Goal: Task Accomplishment & Management: Manage account settings

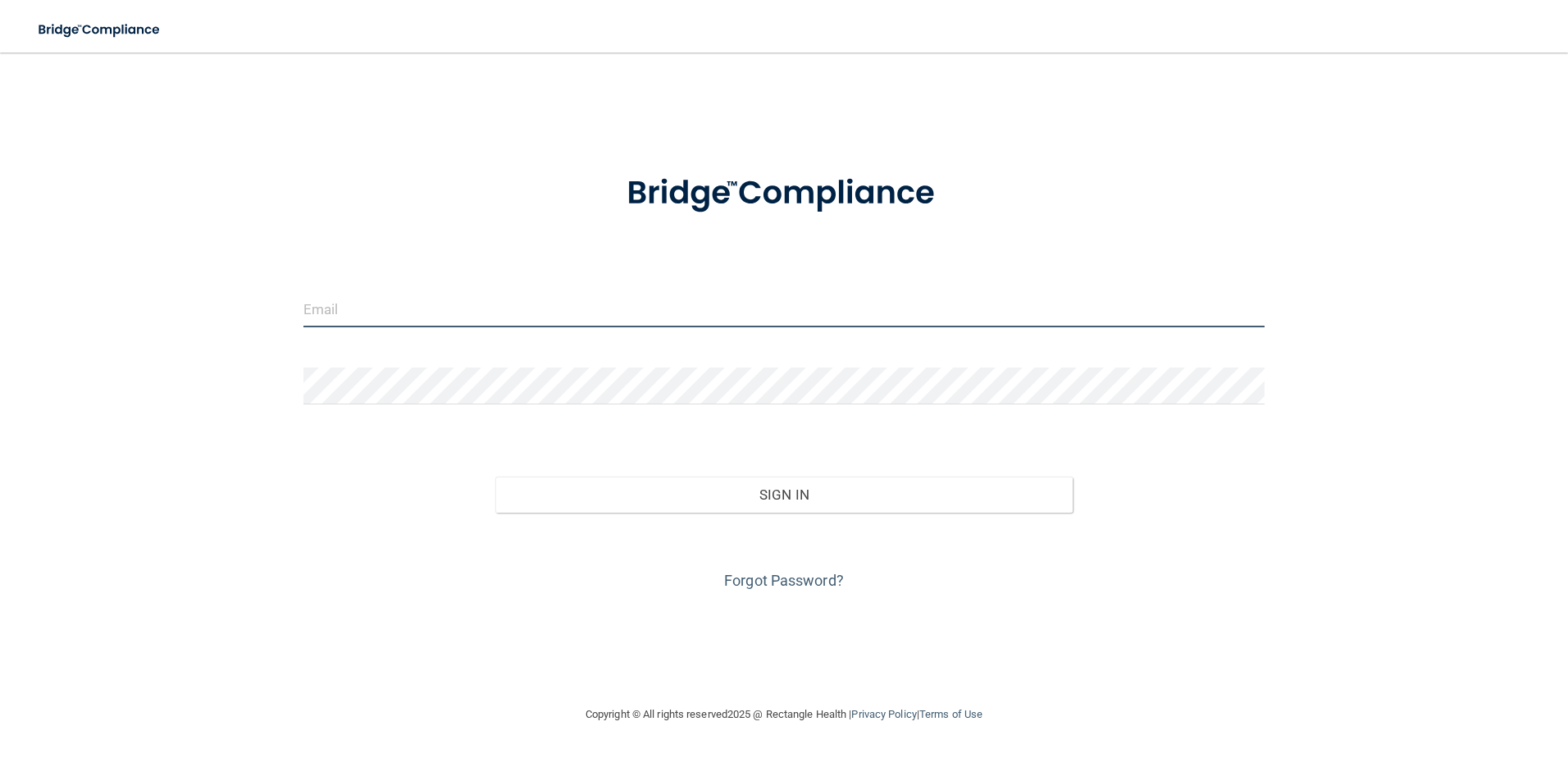
click at [406, 305] on input "email" at bounding box center [784, 309] width 962 height 37
type input "[EMAIL_ADDRESS][DOMAIN_NAME]"
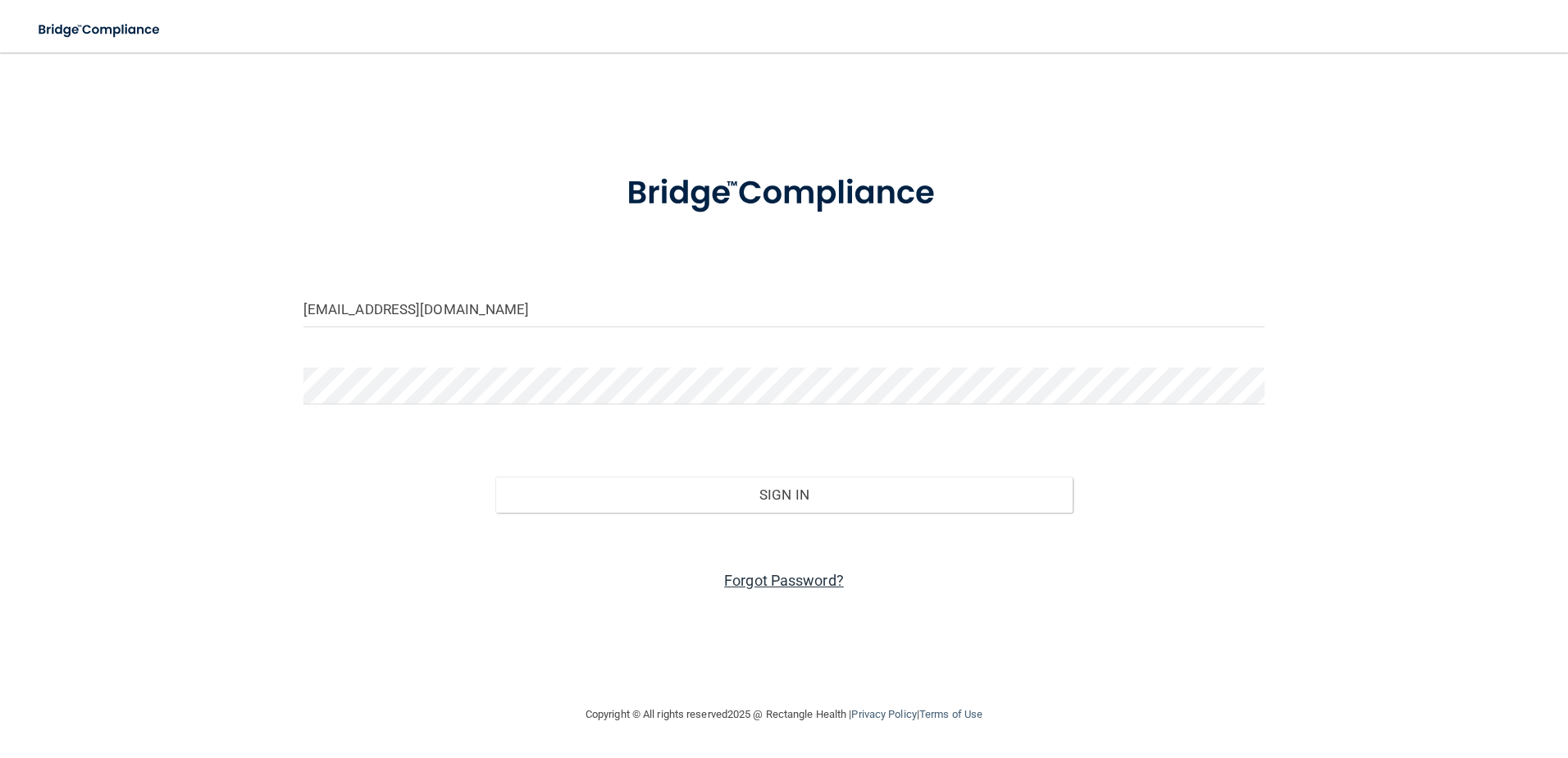
click at [794, 577] on link "Forgot Password?" at bounding box center [784, 581] width 120 height 18
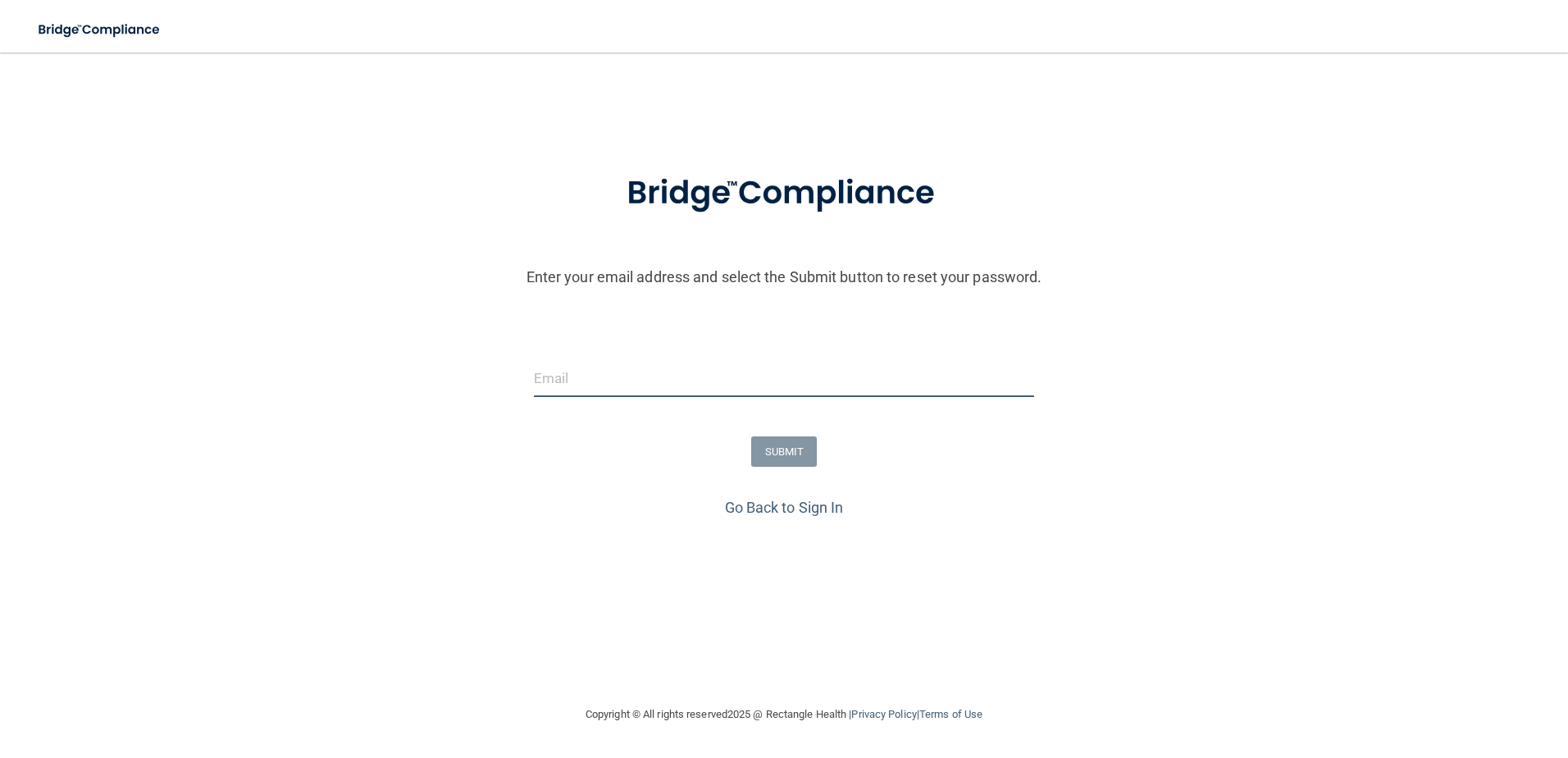
drag, startPoint x: 614, startPoint y: 366, endPoint x: 614, endPoint y: 375, distance: 9.0
click at [614, 375] on input "email" at bounding box center [784, 379] width 501 height 37
type input "[EMAIL_ADDRESS][DOMAIN_NAME]"
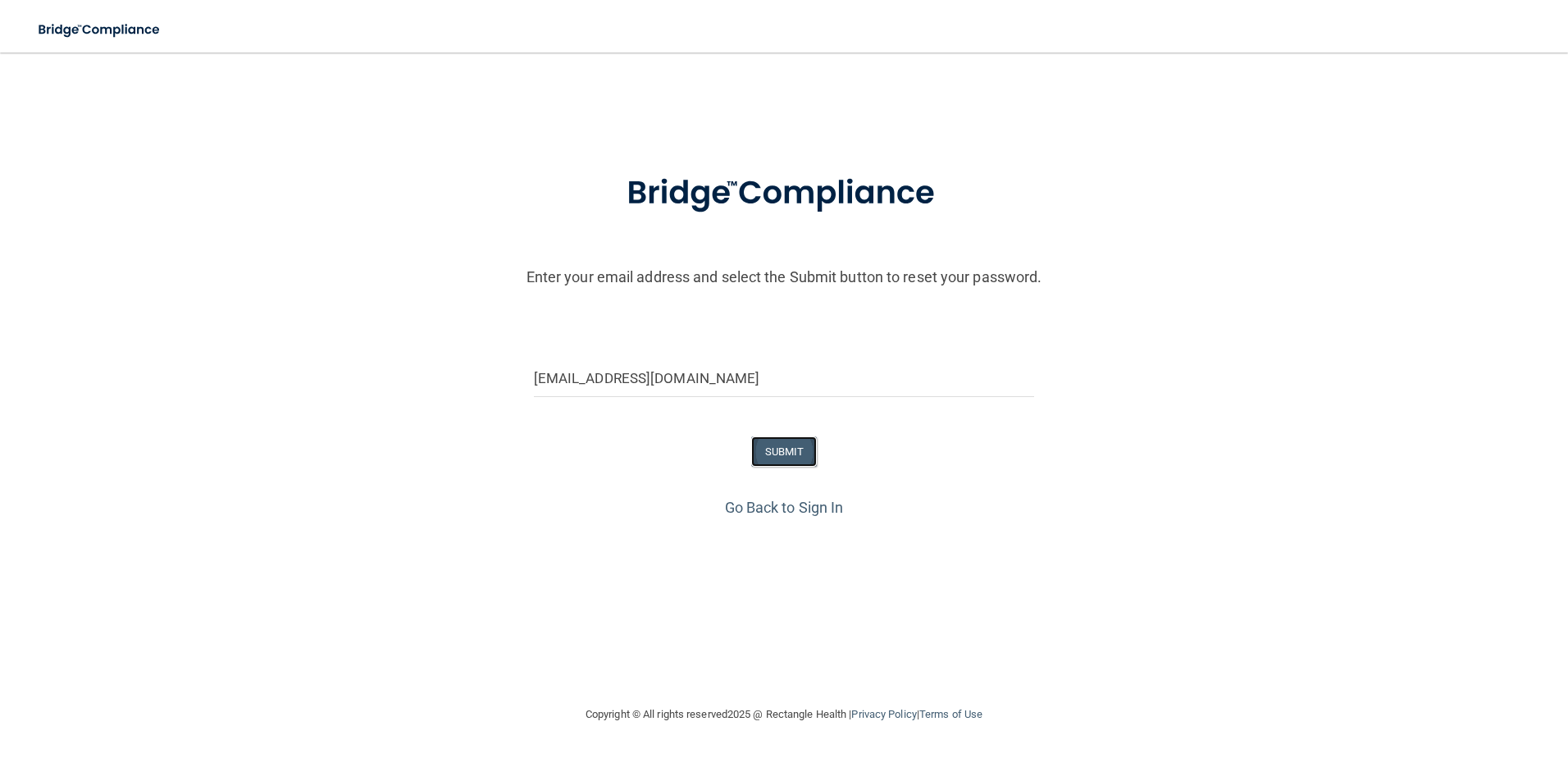
click at [796, 448] on button "SUBMIT" at bounding box center [784, 451] width 66 height 30
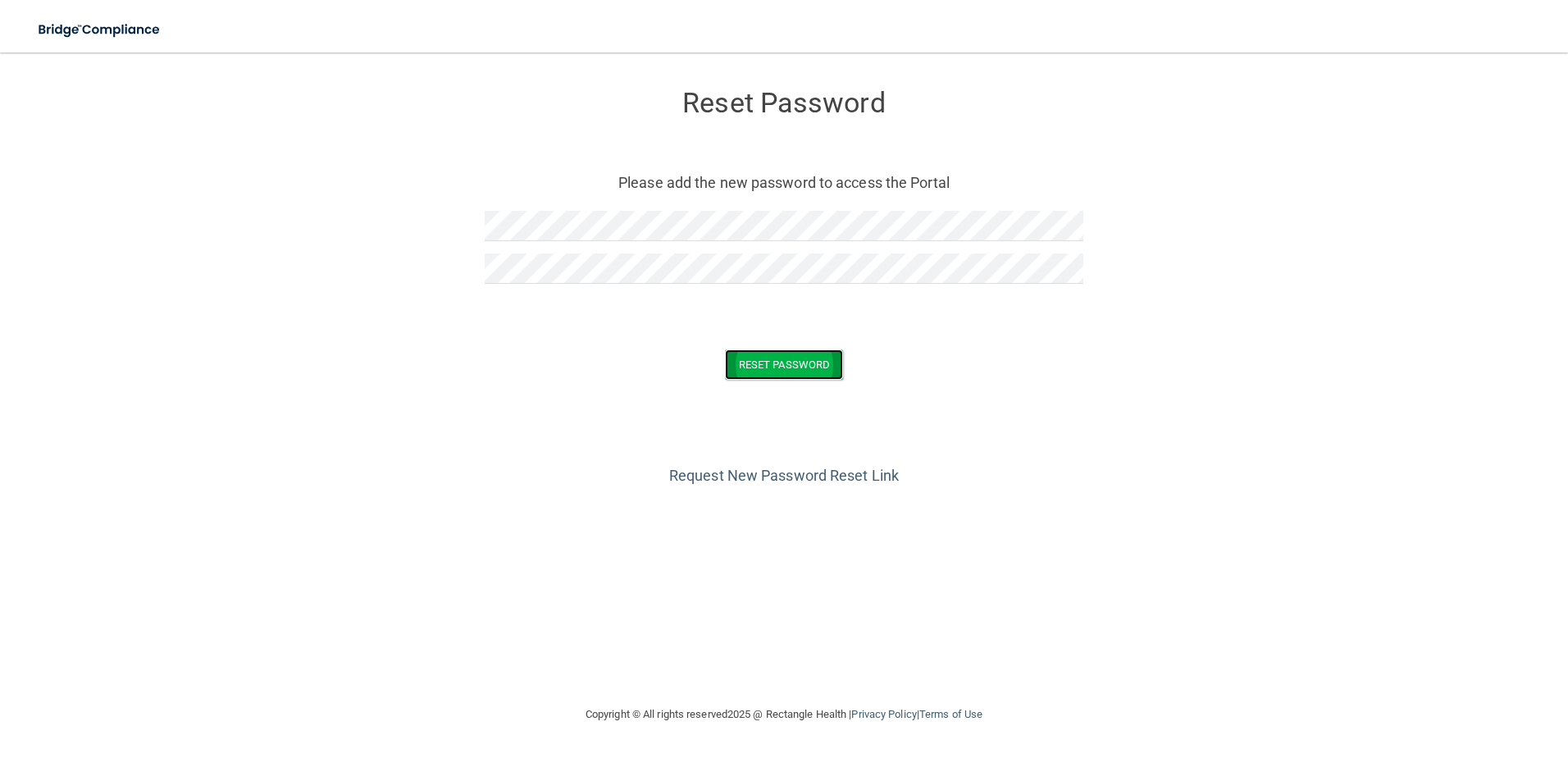
click at [775, 355] on button "Reset Password" at bounding box center [784, 364] width 118 height 30
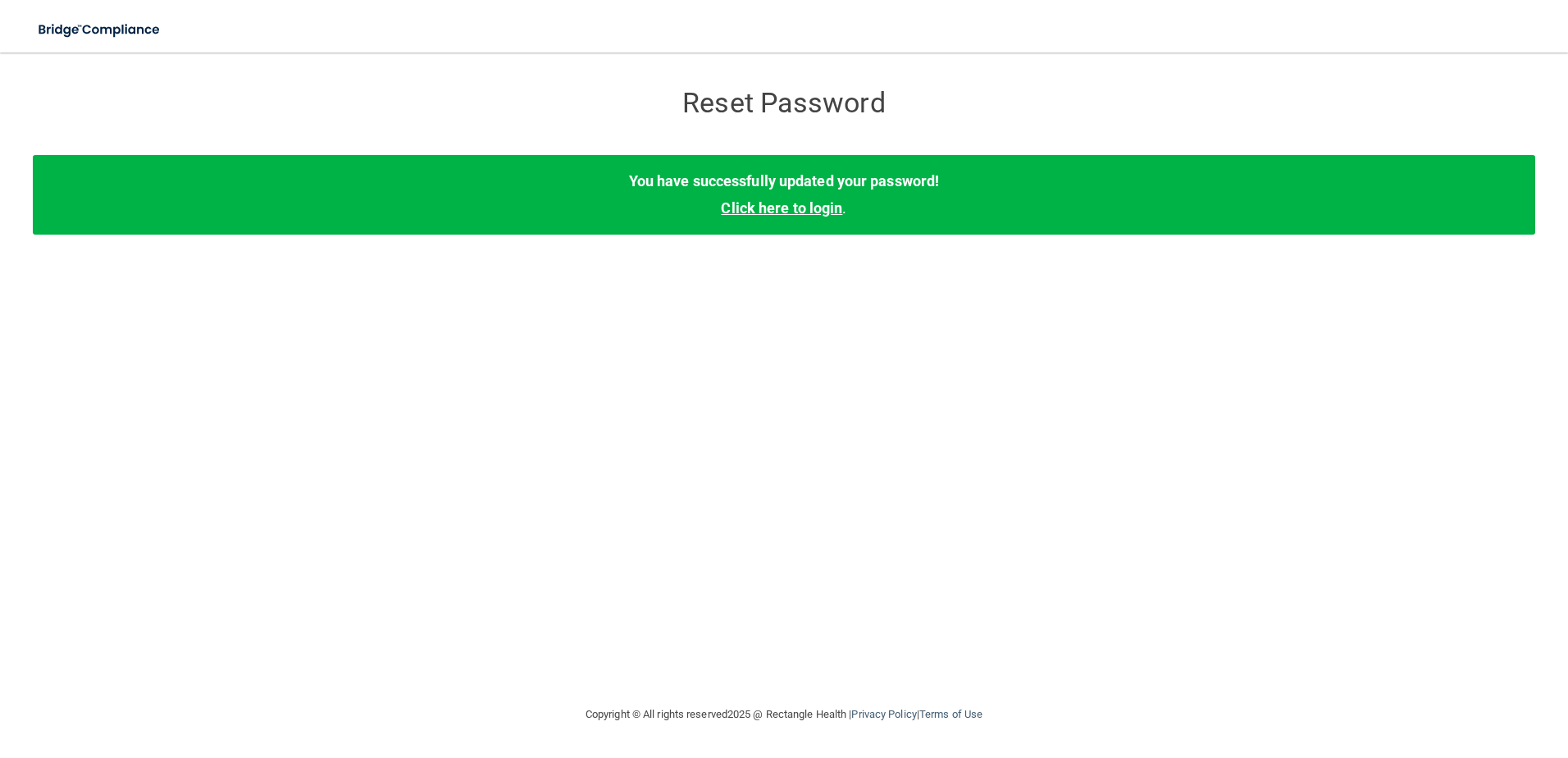
click at [819, 208] on link "Click here to login" at bounding box center [781, 208] width 122 height 18
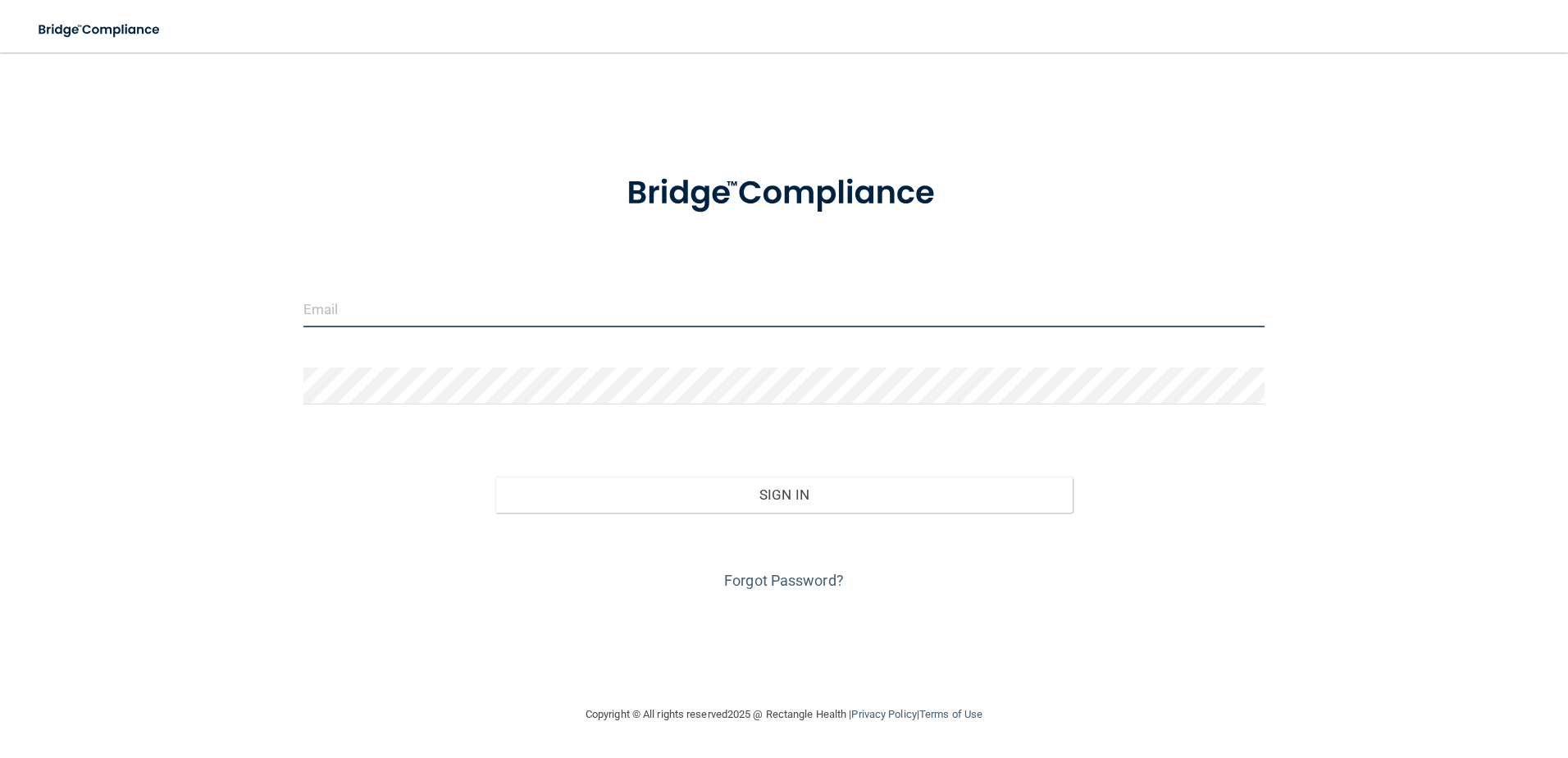
click at [420, 317] on input "email" at bounding box center [784, 309] width 962 height 37
type input "[EMAIL_ADDRESS][DOMAIN_NAME]"
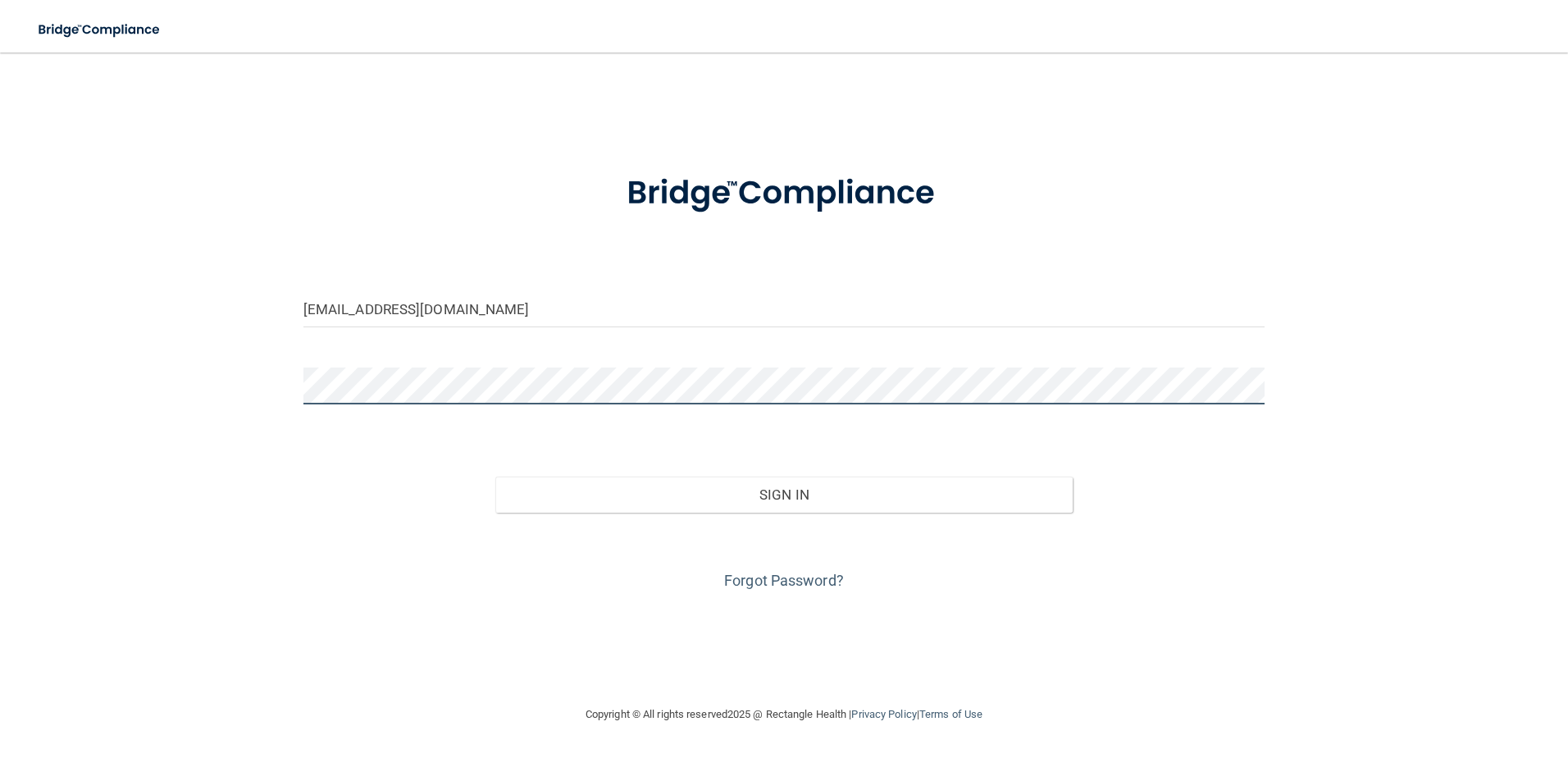
click at [495, 477] on button "Sign In" at bounding box center [784, 494] width 578 height 36
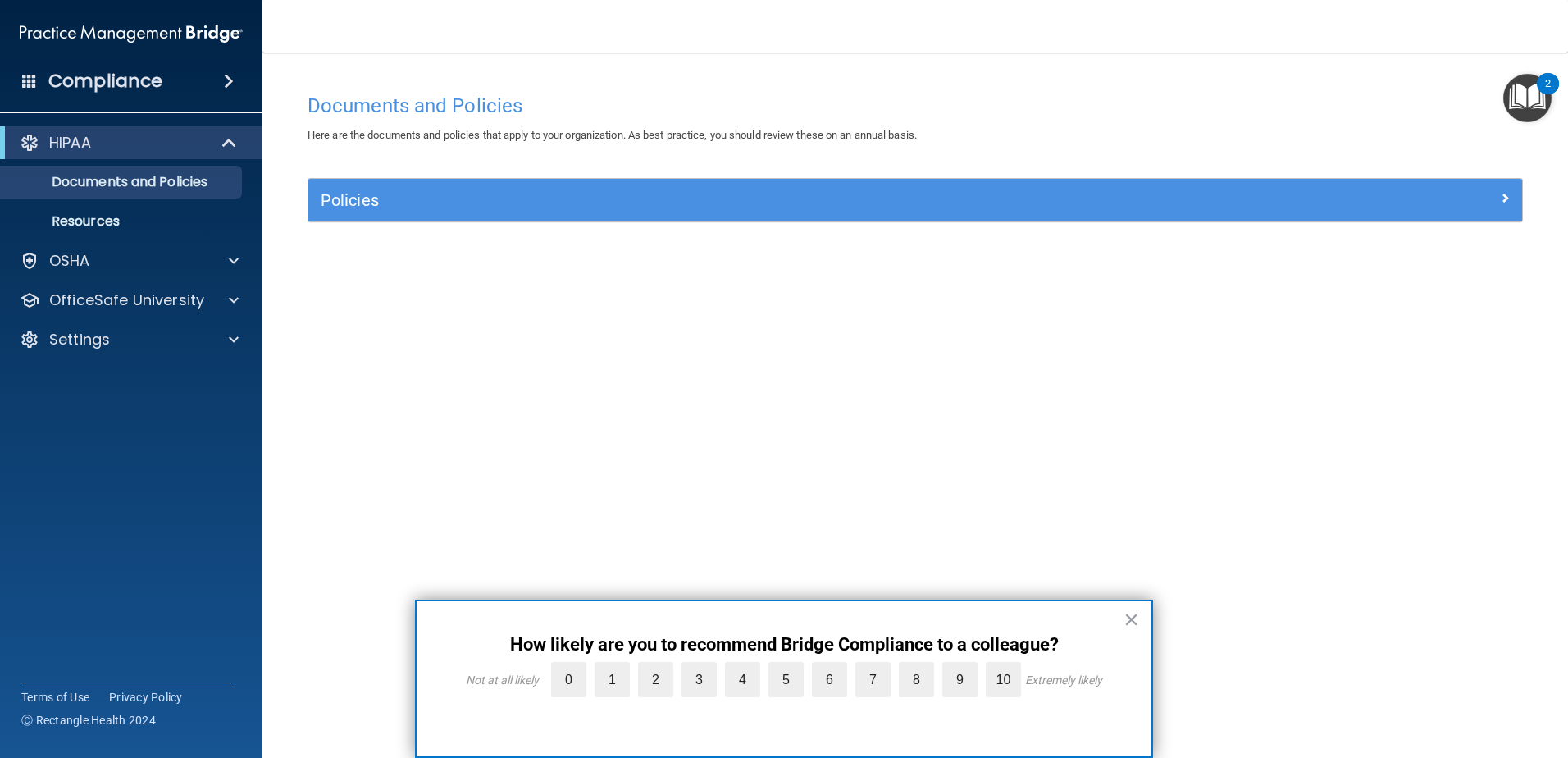
click at [1133, 611] on button "×" at bounding box center [1131, 619] width 16 height 26
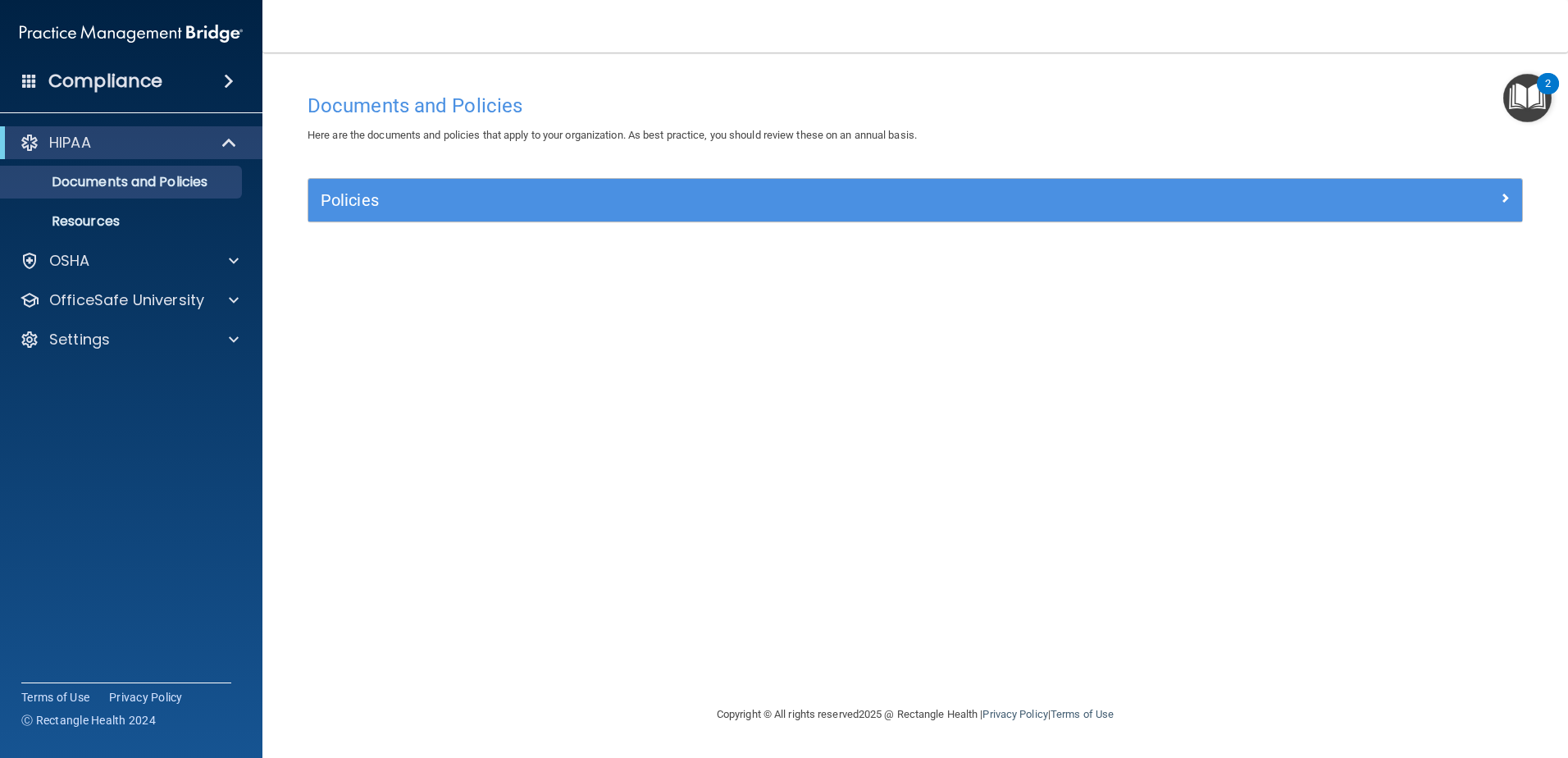
click at [1535, 69] on div "Documents and Policies Here are the documents and policies that apply to your o…" at bounding box center [915, 379] width 1240 height 620
click at [1542, 82] on div "2" at bounding box center [1548, 84] width 22 height 21
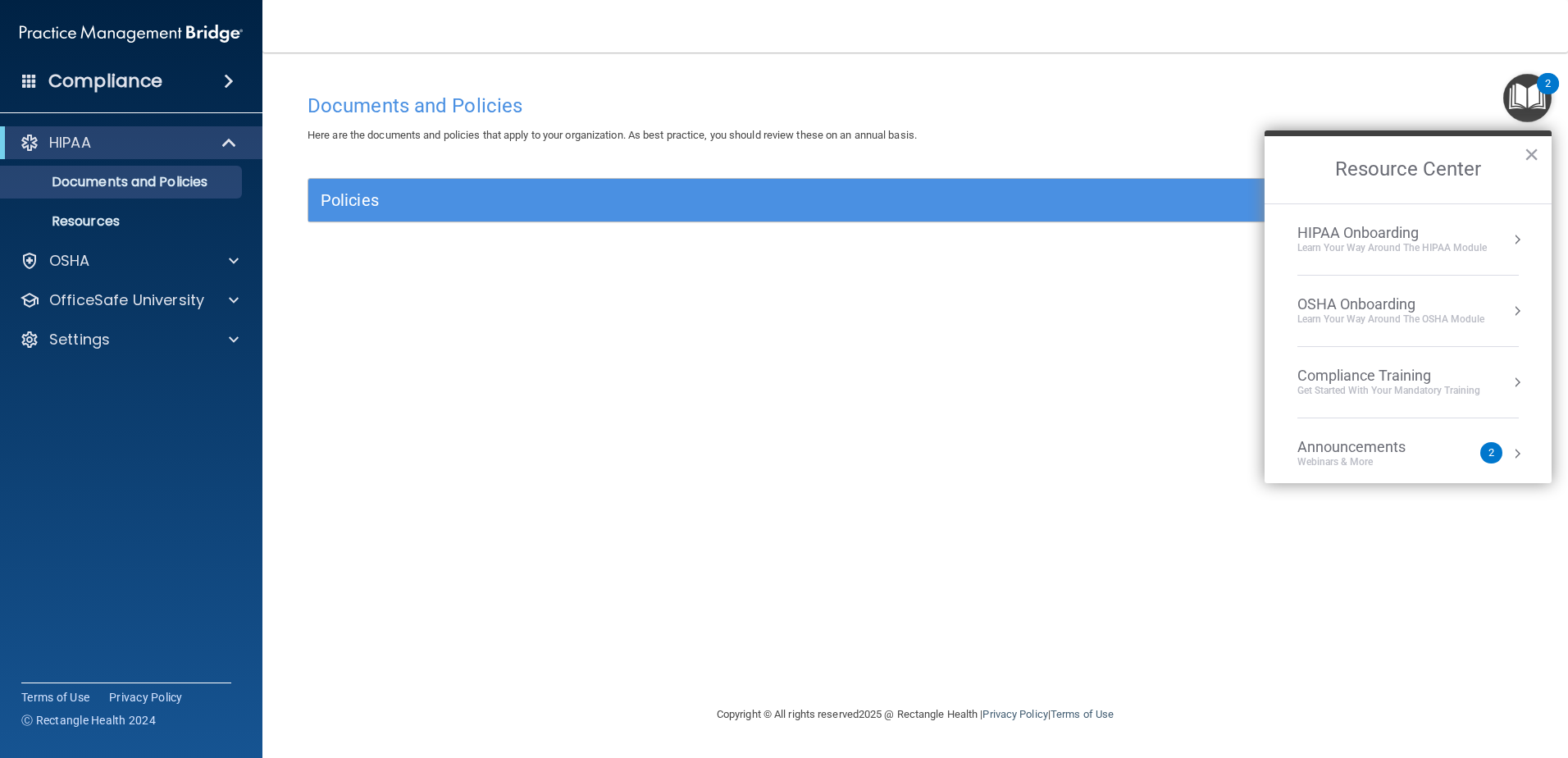
click at [1510, 446] on button "Resource Center" at bounding box center [1517, 453] width 17 height 17
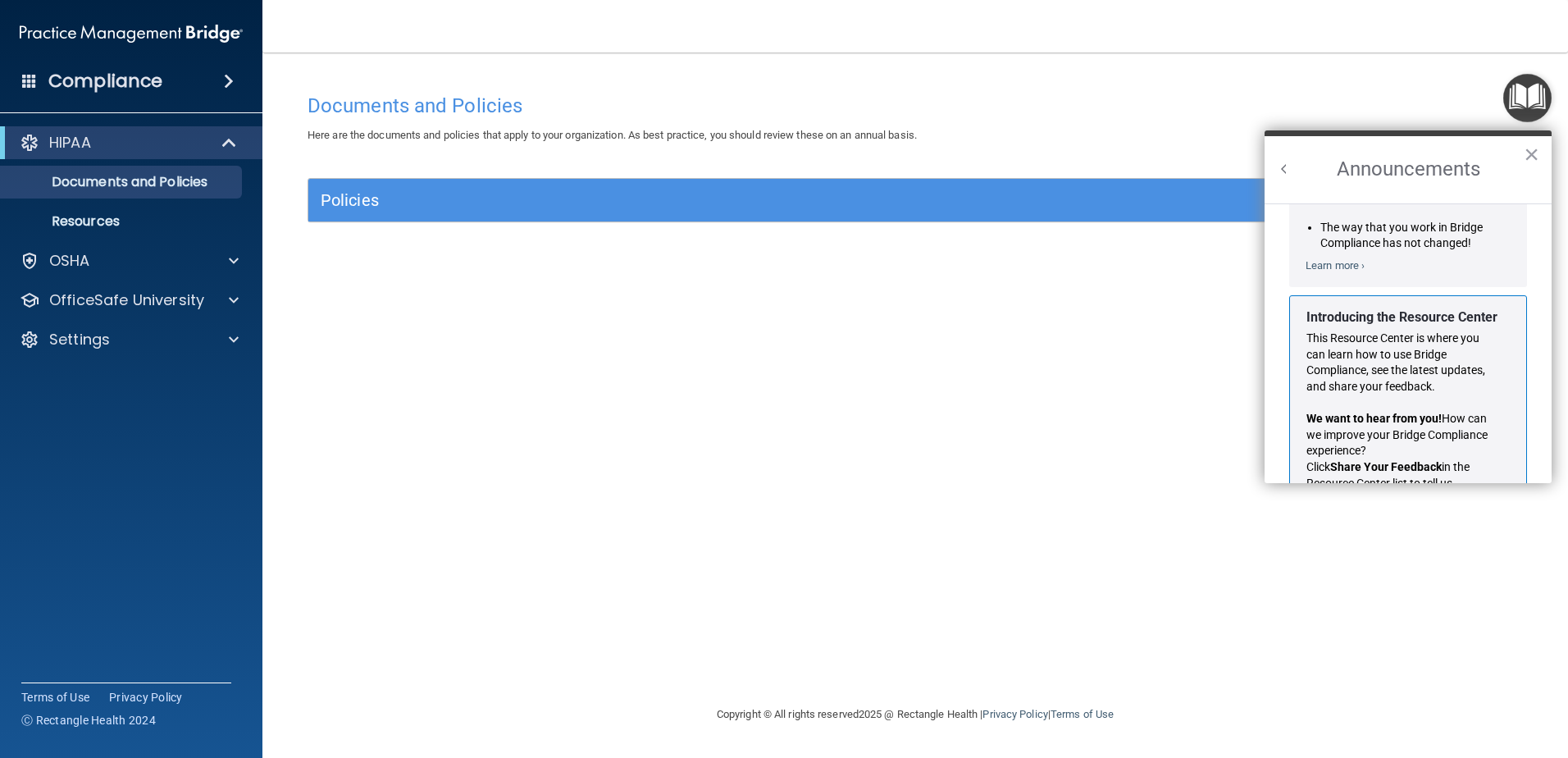
scroll to position [288, 0]
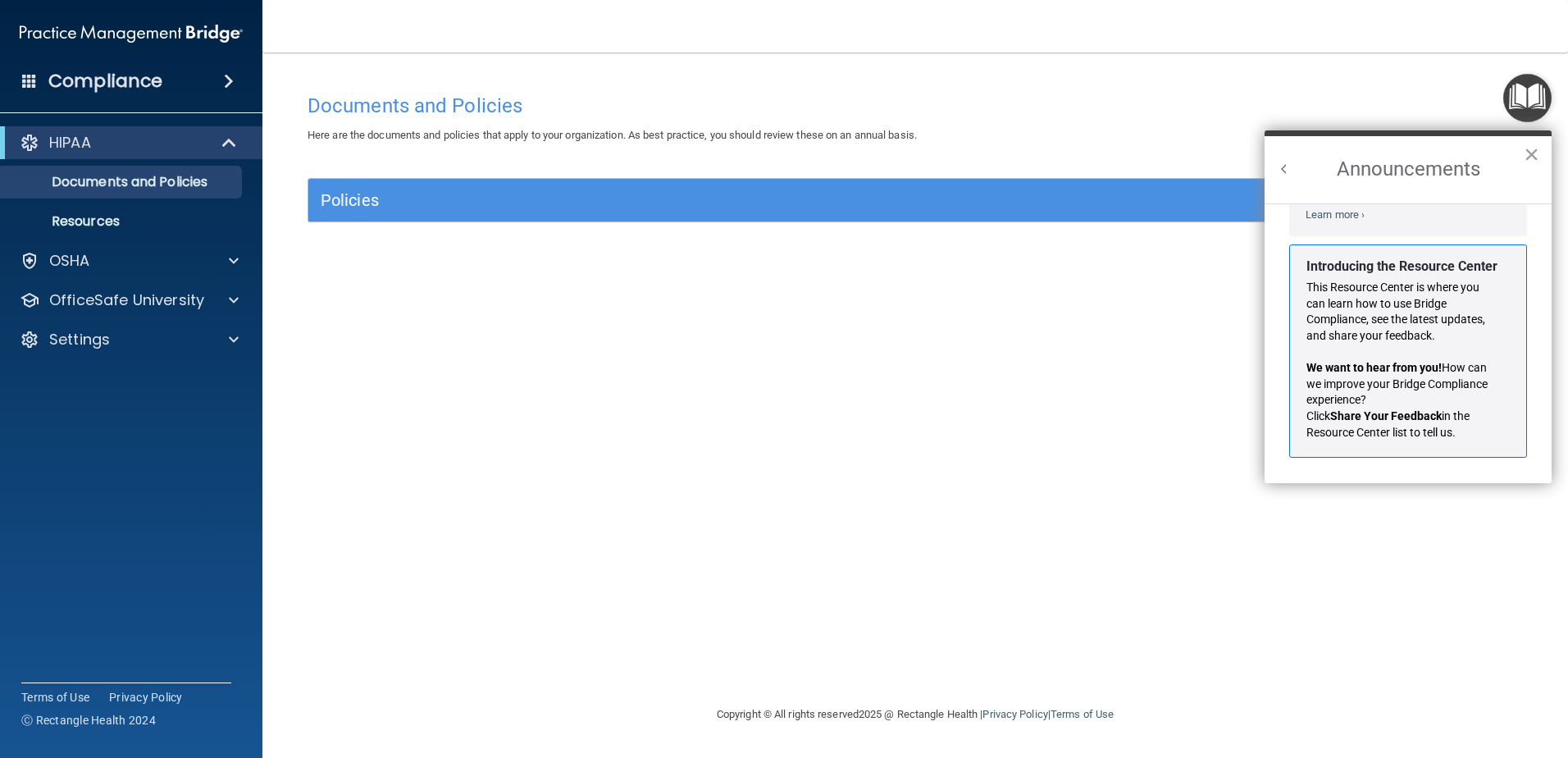
click at [1533, 155] on button "×" at bounding box center [1532, 154] width 16 height 26
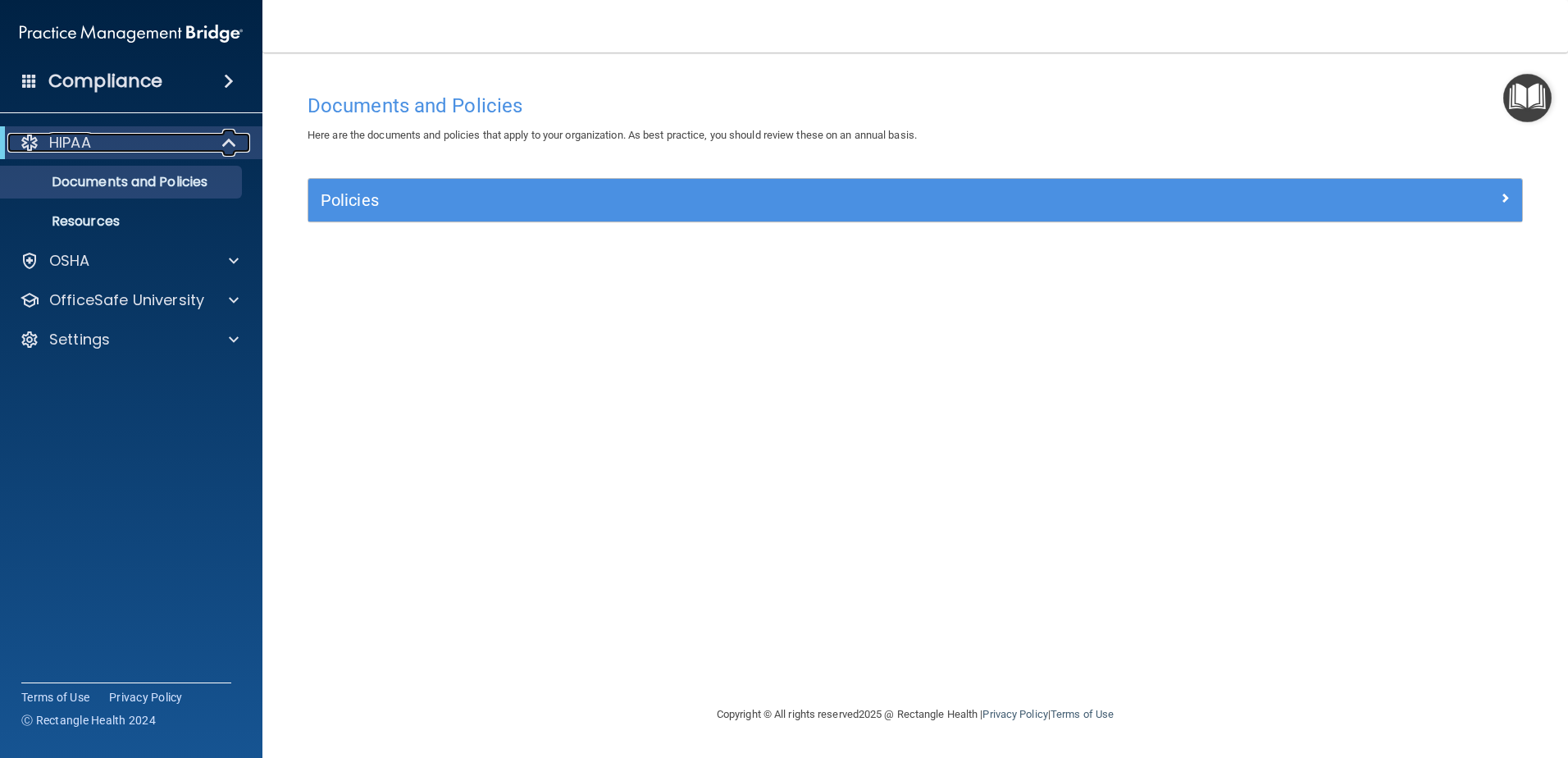
click at [228, 141] on span at bounding box center [231, 143] width 14 height 19
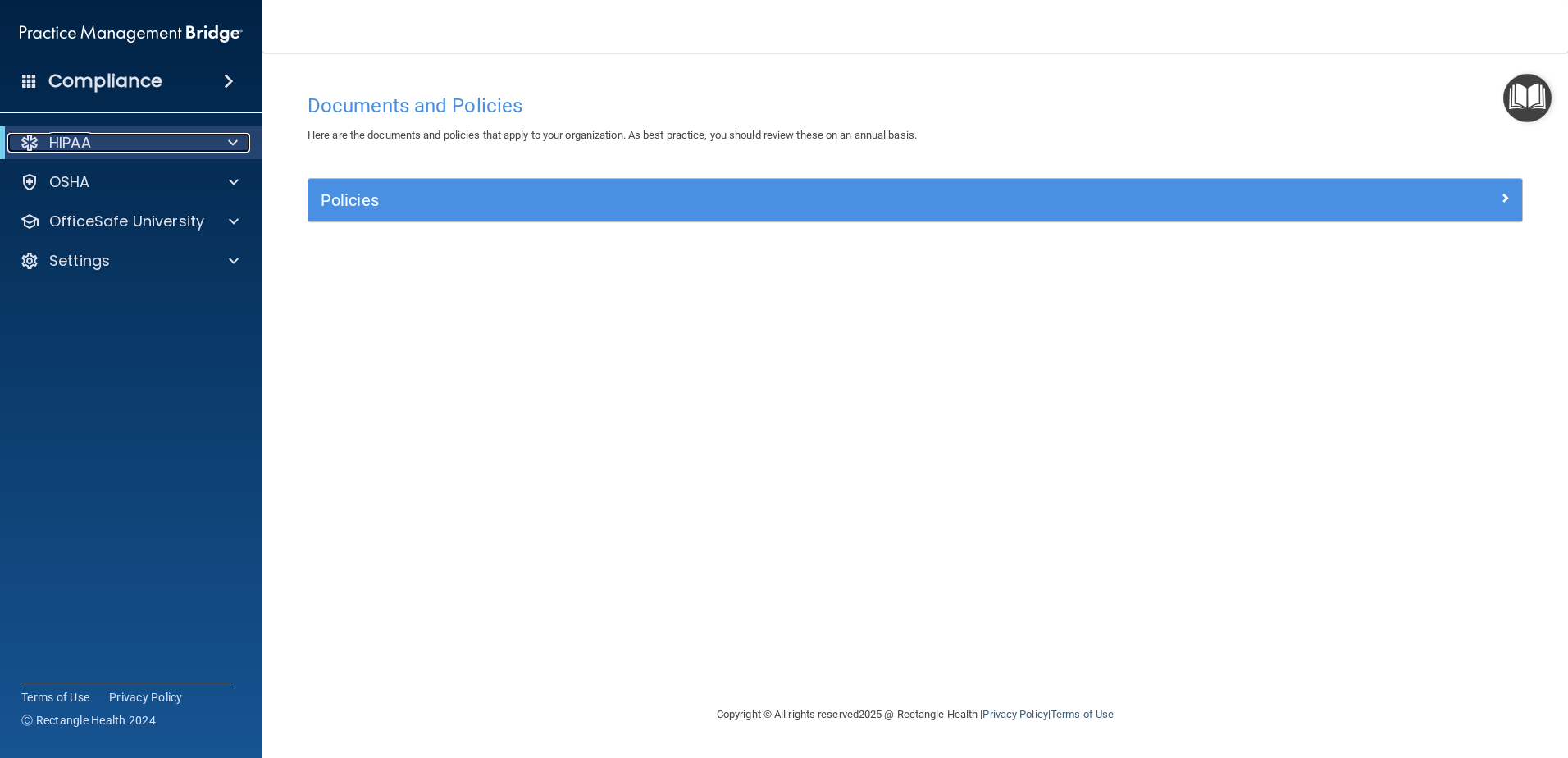
click at [228, 141] on span at bounding box center [232, 143] width 10 height 19
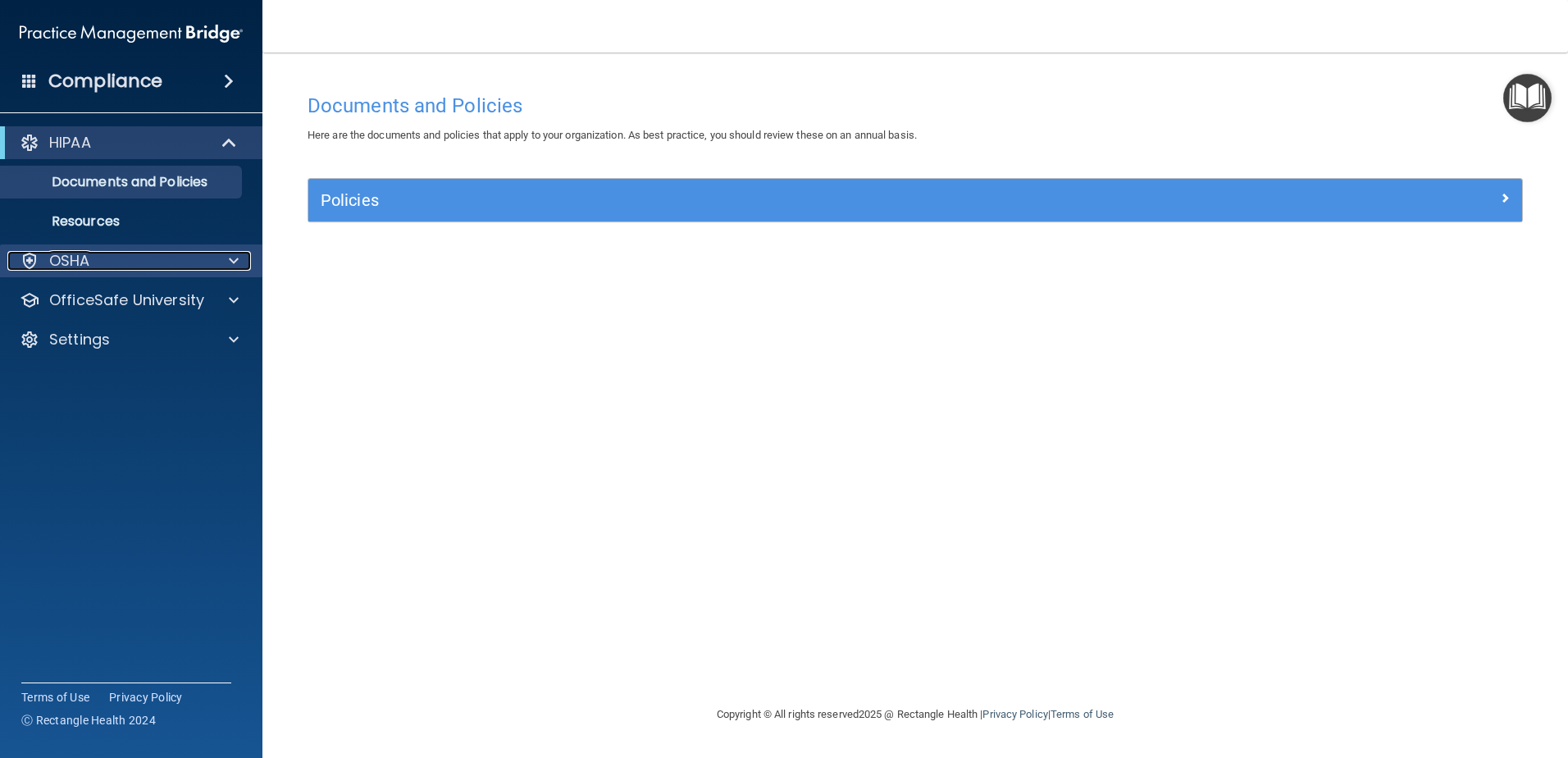
click at [227, 265] on div at bounding box center [232, 261] width 41 height 19
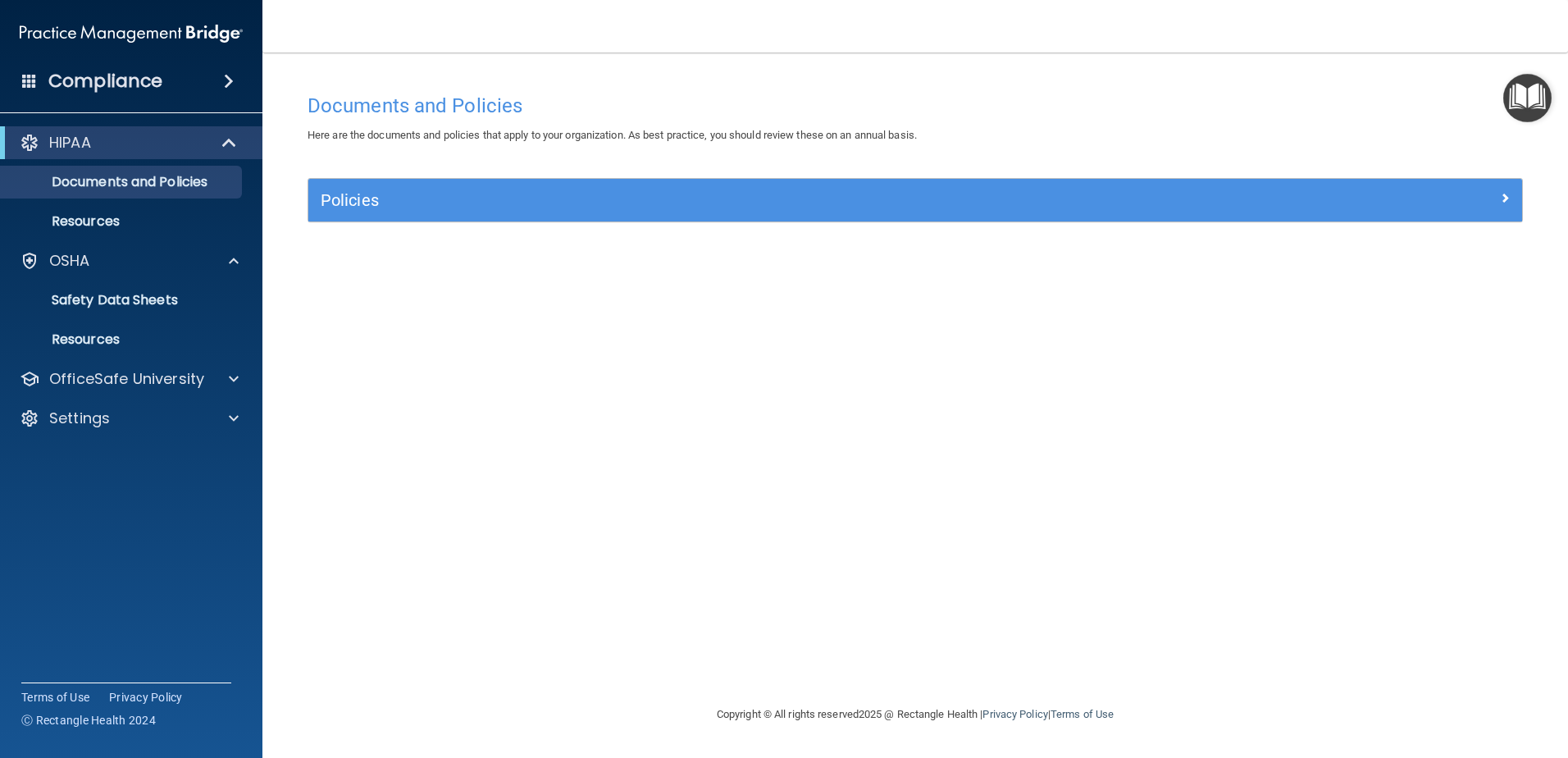
click at [224, 79] on span at bounding box center [229, 81] width 10 height 19
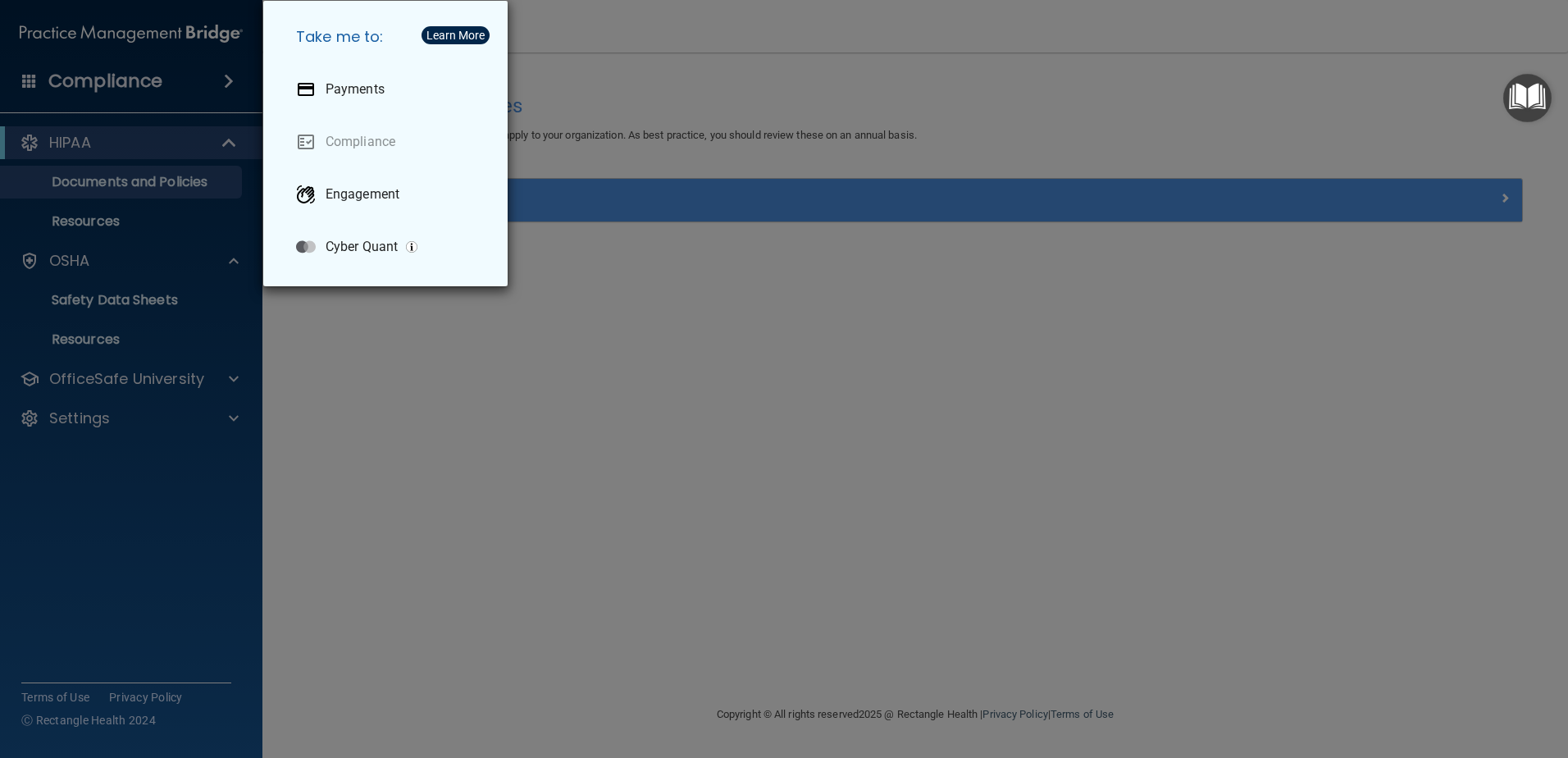
click at [224, 79] on div "Take me to: Payments Compliance Engagement Cyber Quant" at bounding box center [784, 379] width 1568 height 758
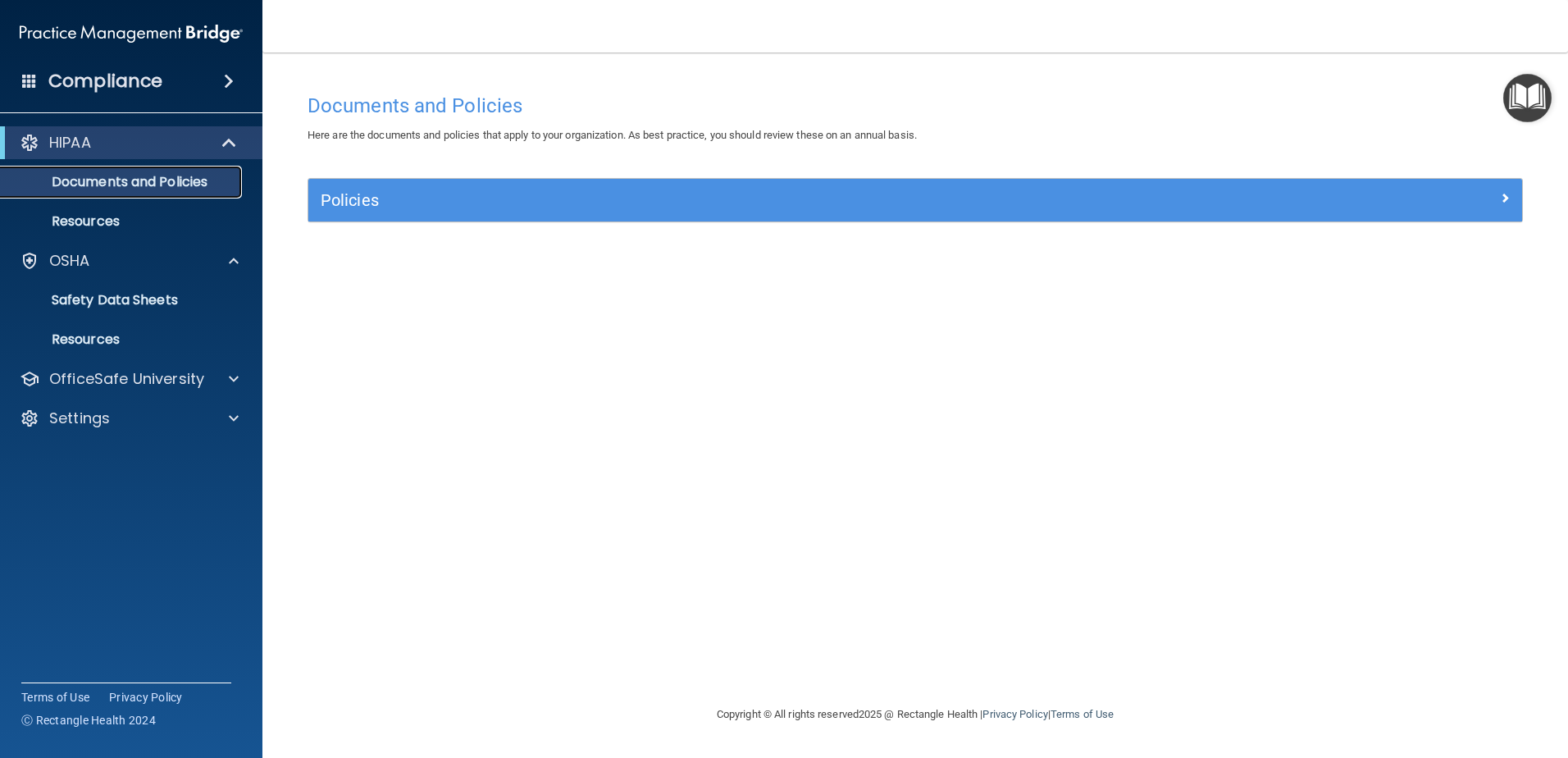
click at [229, 187] on p "Documents and Policies" at bounding box center [123, 182] width 224 height 17
click at [238, 265] on div at bounding box center [232, 261] width 41 height 19
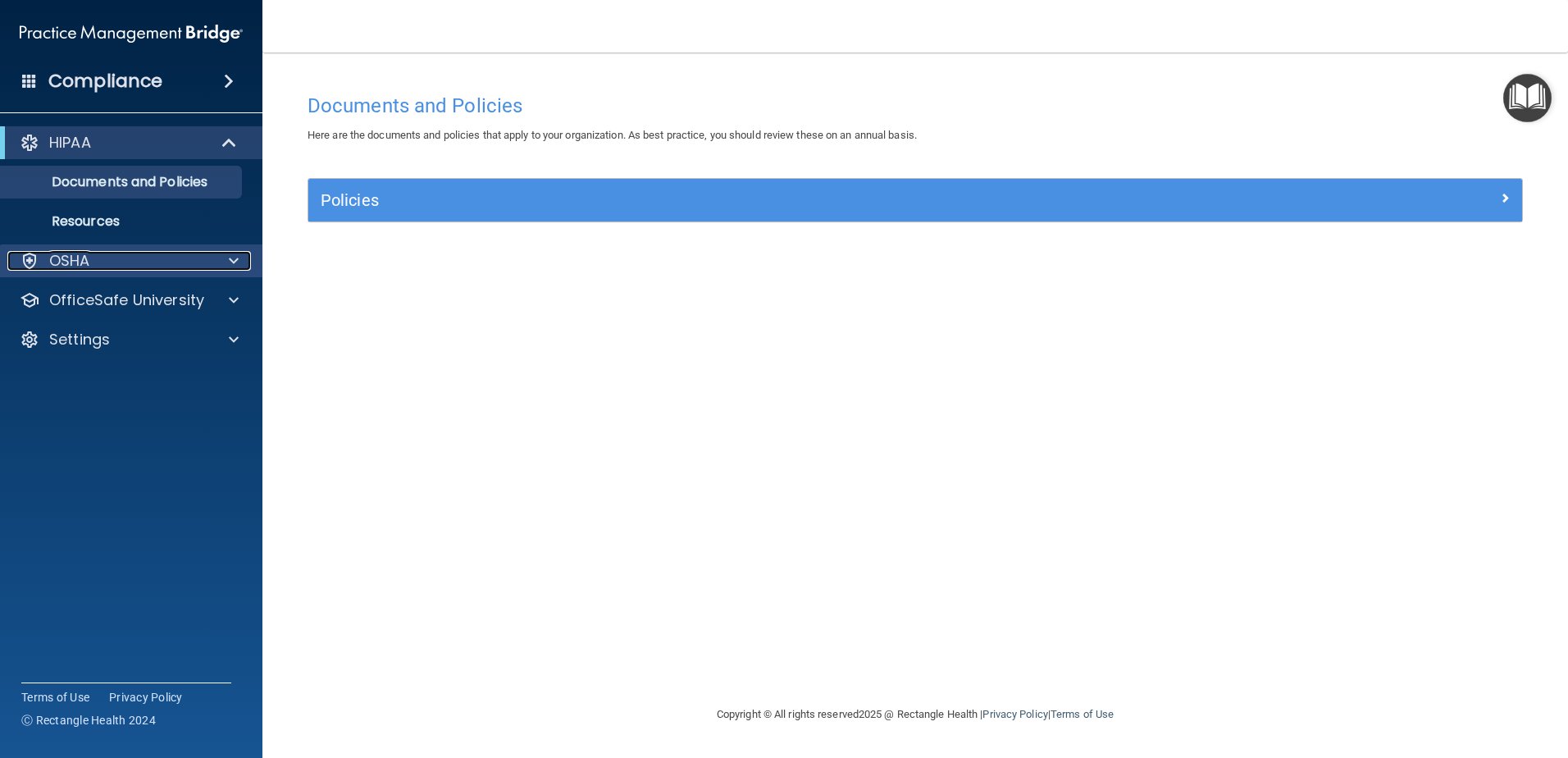
click at [238, 265] on div at bounding box center [232, 261] width 41 height 19
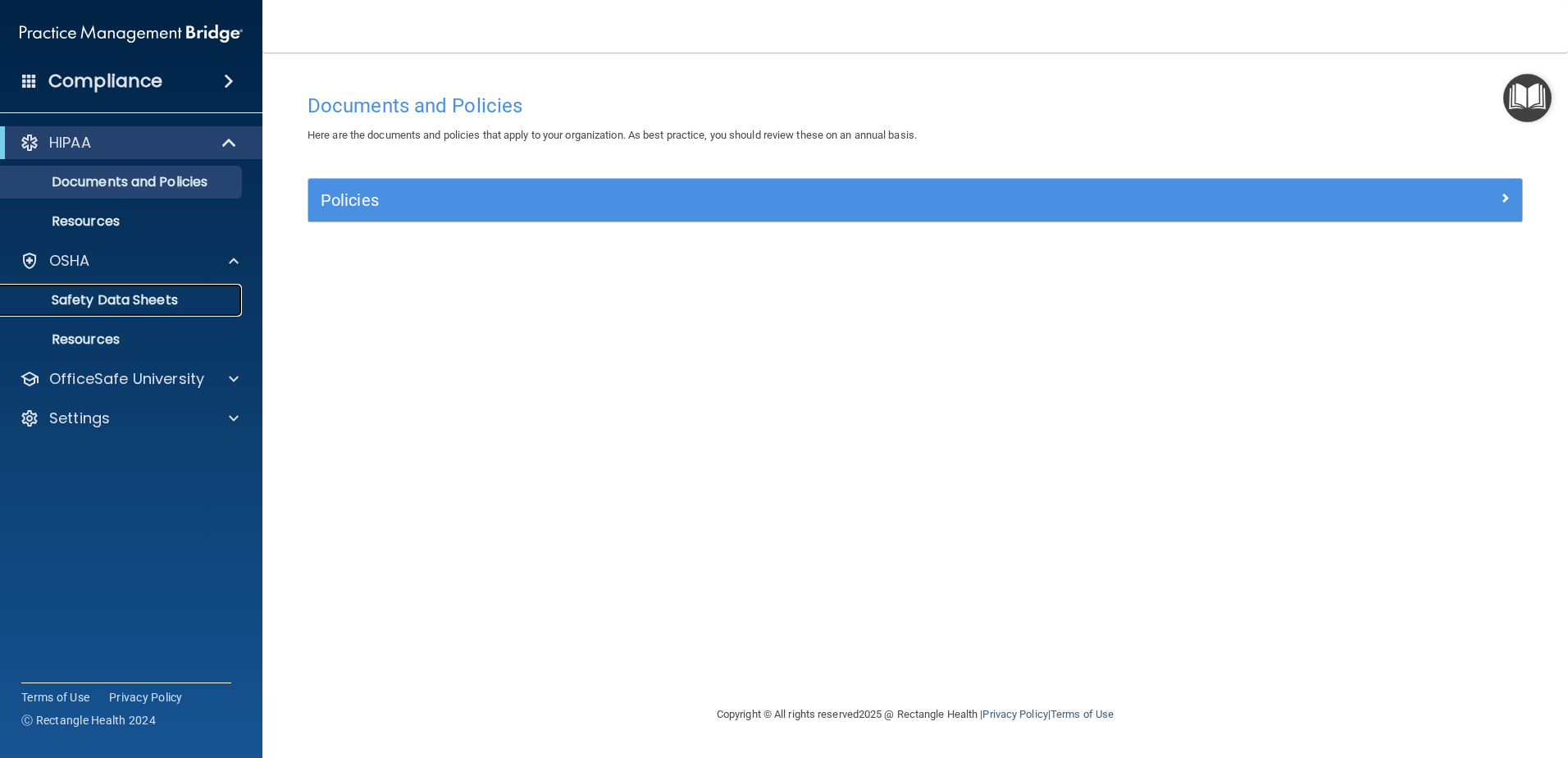
click at [205, 294] on p "Safety Data Sheets" at bounding box center [123, 300] width 224 height 17
